Goal: Task Accomplishment & Management: Manage account settings

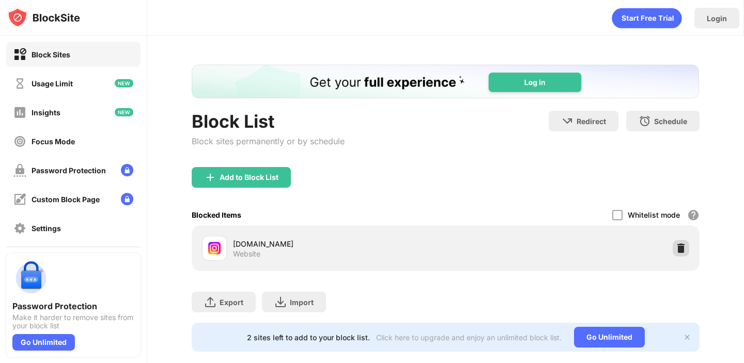
click at [676, 253] on div at bounding box center [681, 248] width 17 height 17
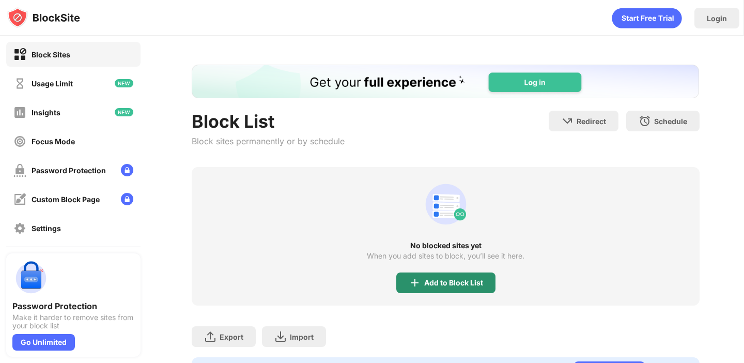
click at [446, 285] on div "Add to Block List" at bounding box center [453, 282] width 59 height 8
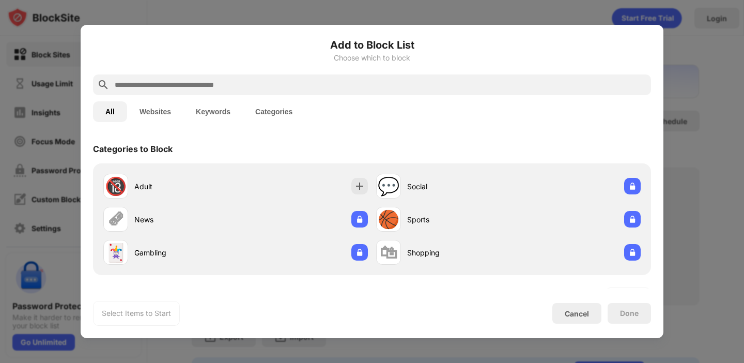
click at [224, 84] on input "text" at bounding box center [380, 85] width 533 height 12
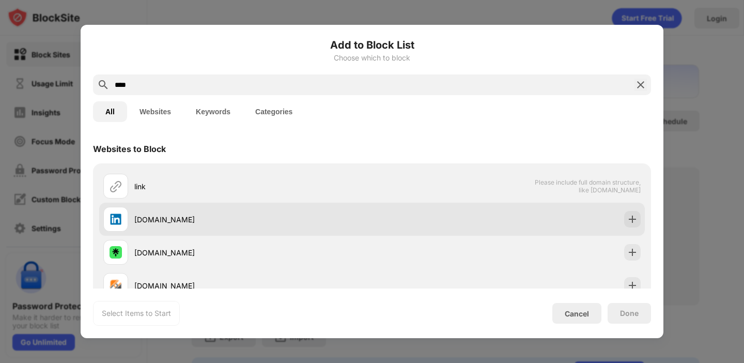
type input "****"
click at [631, 219] on img at bounding box center [632, 219] width 10 height 10
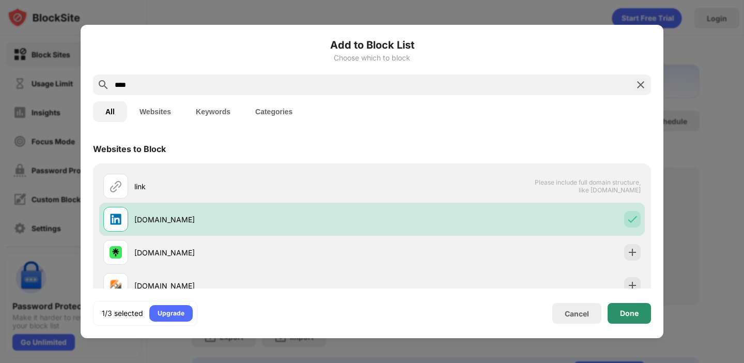
click at [629, 315] on div "Done" at bounding box center [629, 313] width 19 height 8
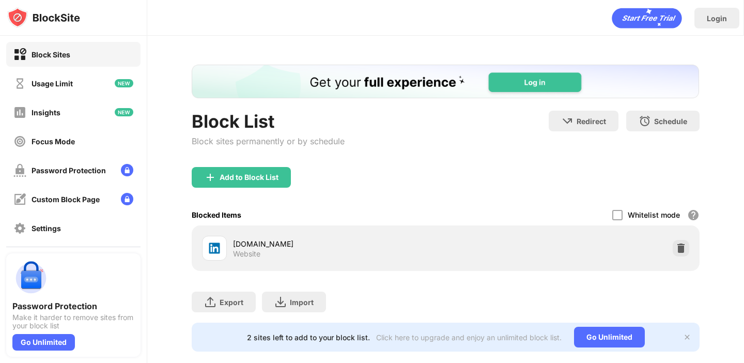
click at [723, 195] on div "Block List Block sites permanently or by schedule Redirect Choose a site to be …" at bounding box center [445, 208] width 597 height 345
